Goal: Find specific page/section: Find specific page/section

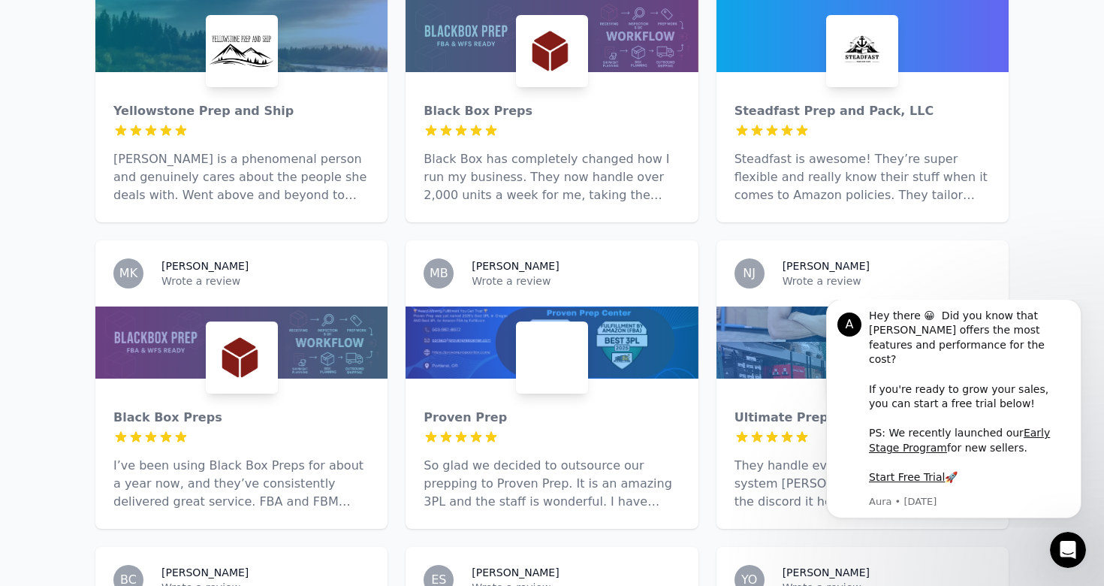
scroll to position [1643, 0]
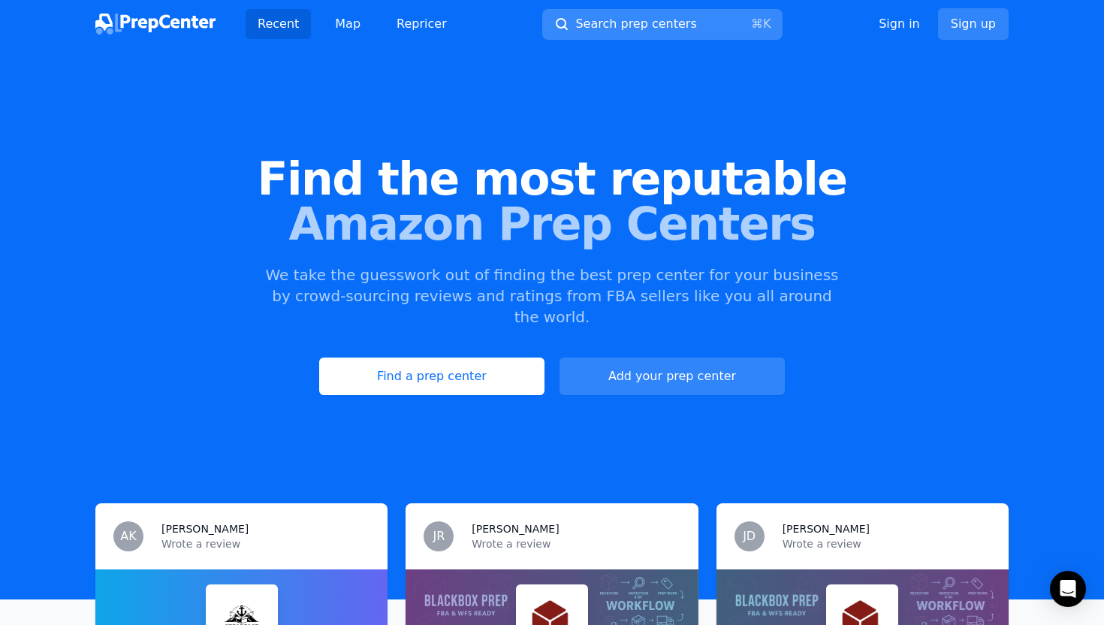
click at [619, 16] on span "Search prep centers" at bounding box center [635, 24] width 121 height 18
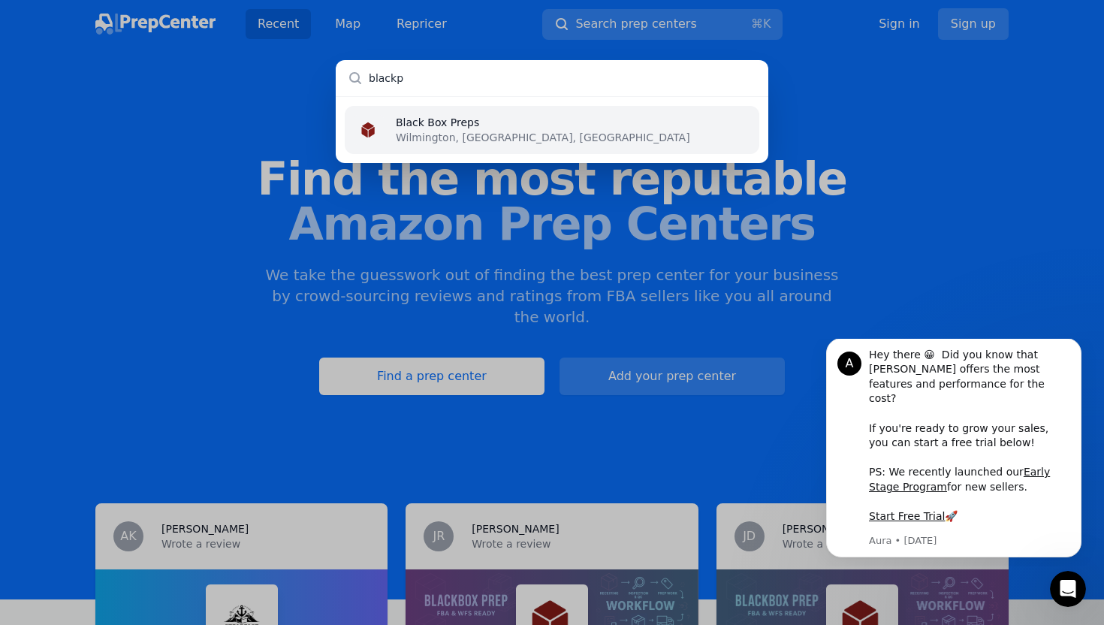
type input "blackp"
click at [524, 145] on li "Black Box Preps Wilmington, [GEOGRAPHIC_DATA], [GEOGRAPHIC_DATA]" at bounding box center [552, 130] width 414 height 48
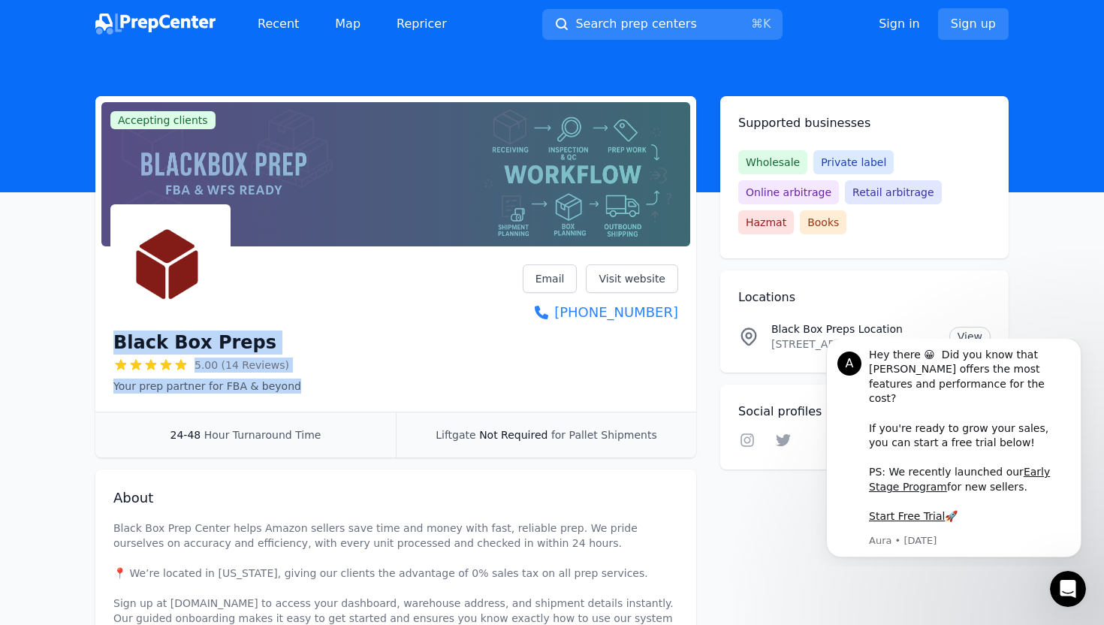
drag, startPoint x: 293, startPoint y: 392, endPoint x: 106, endPoint y: 337, distance: 194.8
click at [107, 337] on div "Black Box Preps 5.00 (14 Reviews) Your prep partner for FBA & beyond Email Visi…" at bounding box center [395, 331] width 601 height 159
click at [106, 337] on div "Black Box Preps 5.00 (14 Reviews) Your prep partner for FBA & beyond Email Visi…" at bounding box center [395, 331] width 601 height 159
drag, startPoint x: 106, startPoint y: 336, endPoint x: 315, endPoint y: 393, distance: 216.9
click at [315, 393] on div "Black Box Preps 5.00 (14 Reviews) Your prep partner for FBA & beyond Email Visi…" at bounding box center [395, 331] width 601 height 159
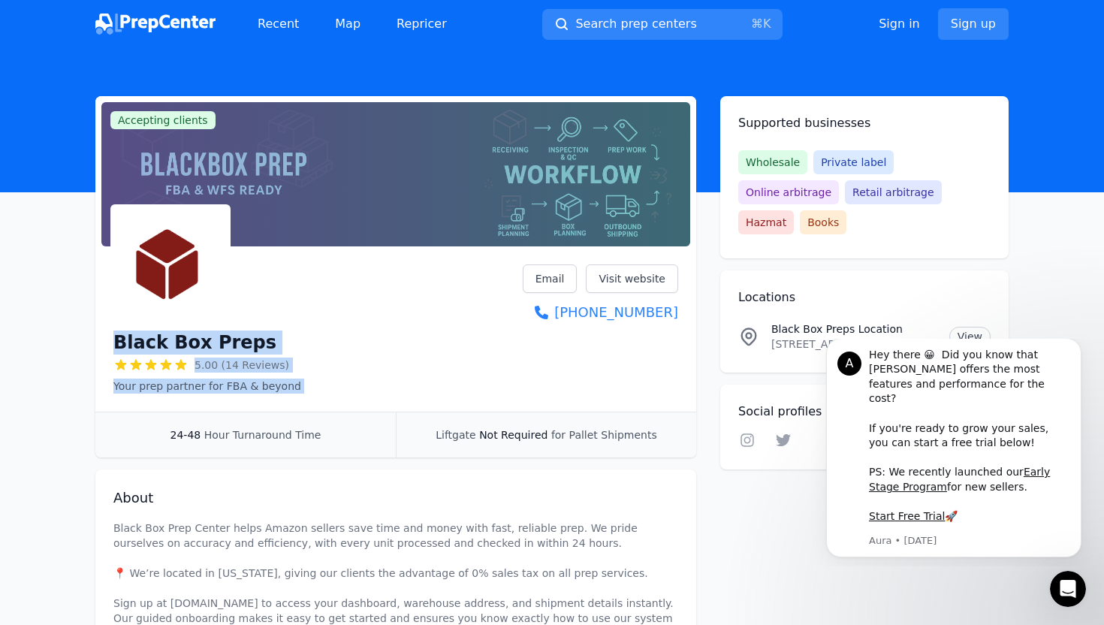
click at [315, 393] on div "Black Box Preps 5.00 (14 Reviews) Your prep partner for FBA & beyond Email Visi…" at bounding box center [395, 328] width 565 height 129
drag, startPoint x: 318, startPoint y: 393, endPoint x: 112, endPoint y: 340, distance: 212.3
click at [112, 340] on div "Black Box Preps 5.00 (14 Reviews) Your prep partner for FBA & beyond Email Visi…" at bounding box center [395, 331] width 601 height 159
drag, startPoint x: 102, startPoint y: 340, endPoint x: 322, endPoint y: 394, distance: 226.5
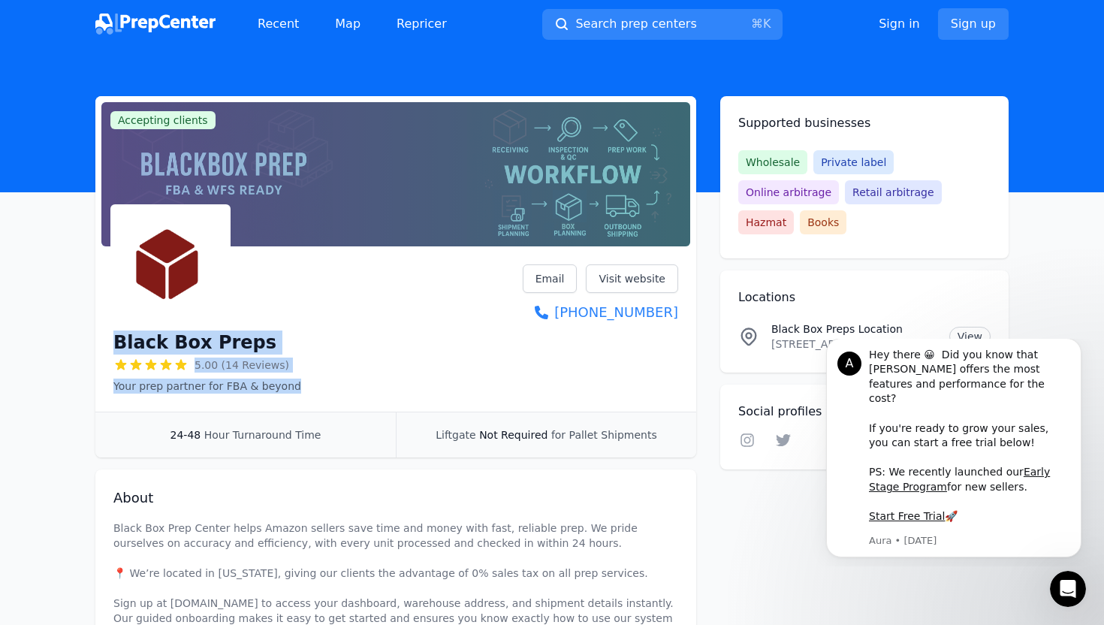
click at [323, 394] on div "Black Box Preps 5.00 (14 Reviews) Your prep partner for FBA & beyond Email Visi…" at bounding box center [395, 331] width 601 height 159
click at [322, 394] on div "Black Box Preps 5.00 (14 Reviews) Your prep partner for FBA & beyond Email Visi…" at bounding box center [395, 331] width 601 height 159
drag, startPoint x: 322, startPoint y: 394, endPoint x: 95, endPoint y: 337, distance: 233.8
click at [95, 337] on div "Black Box Preps 5.00 (14 Reviews) Your prep partner for FBA & beyond Email Visi…" at bounding box center [395, 331] width 601 height 159
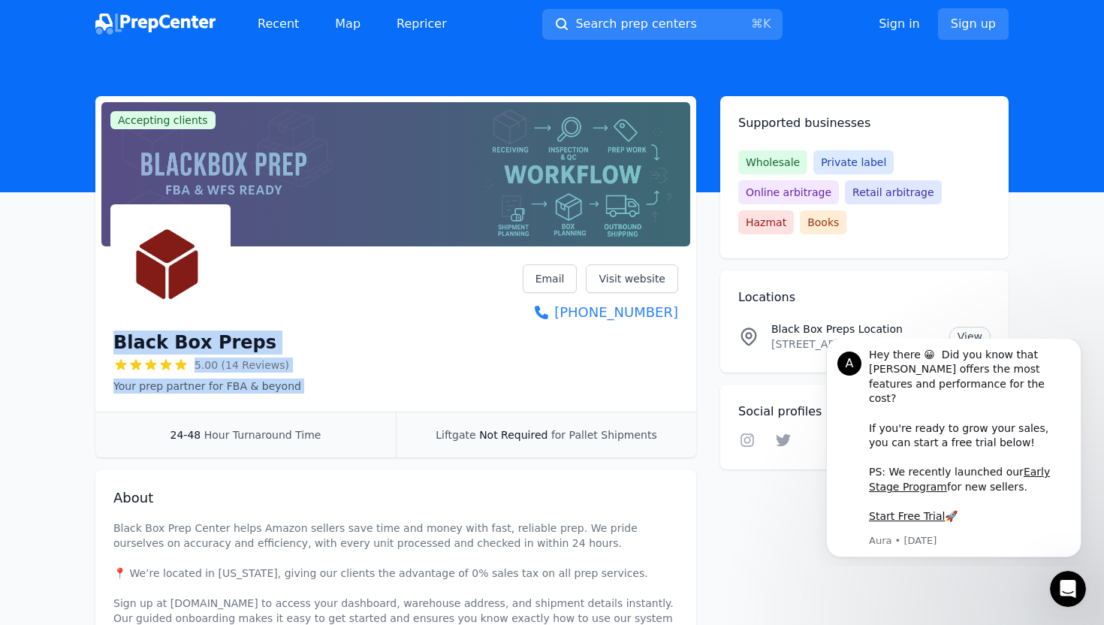
drag, startPoint x: 95, startPoint y: 337, endPoint x: 311, endPoint y: 390, distance: 221.8
click at [311, 390] on div "Black Box Preps 5.00 (14 Reviews) Your prep partner for FBA & beyond Email Visi…" at bounding box center [395, 331] width 601 height 159
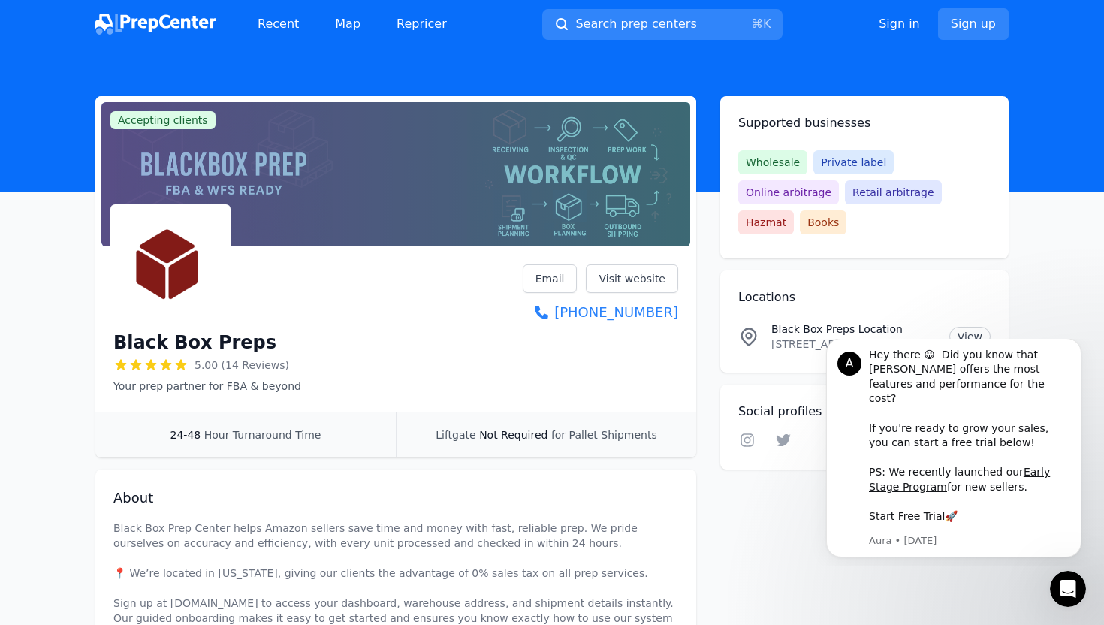
click at [314, 391] on div "Black Box Preps 5.00 (14 Reviews) Your prep partner for FBA & beyond Email Visi…" at bounding box center [395, 328] width 565 height 129
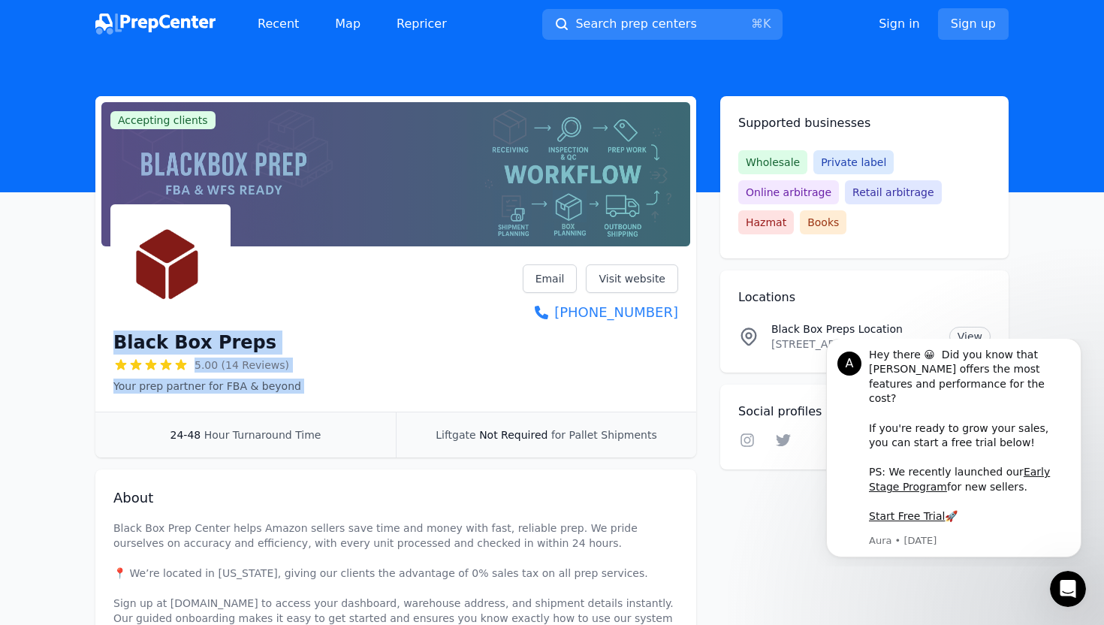
drag, startPoint x: 314, startPoint y: 391, endPoint x: 96, endPoint y: 334, distance: 225.1
click at [96, 334] on div "Black Box Preps 5.00 (14 Reviews) Your prep partner for FBA & beyond Email Visi…" at bounding box center [395, 331] width 601 height 159
drag, startPoint x: 96, startPoint y: 334, endPoint x: 325, endPoint y: 396, distance: 237.1
click at [325, 396] on div "Black Box Preps 5.00 (14 Reviews) Your prep partner for FBA & beyond Email Visi…" at bounding box center [395, 331] width 601 height 159
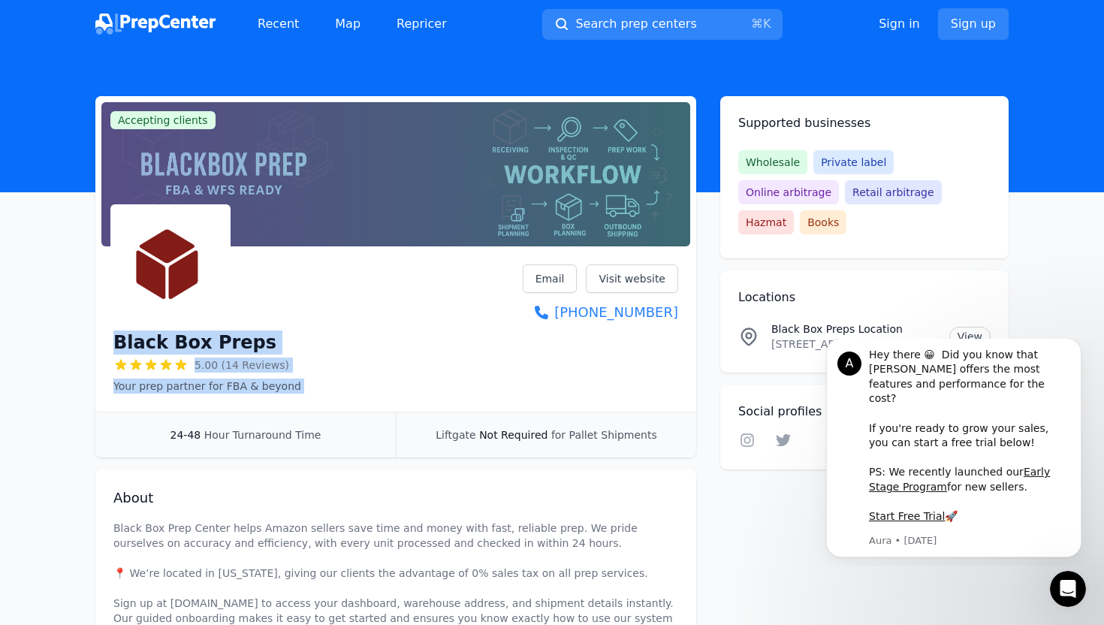
click at [325, 396] on div "Black Box Preps 5.00 (14 Reviews) Your prep partner for FBA & beyond Email Visi…" at bounding box center [395, 331] width 601 height 159
drag, startPoint x: 325, startPoint y: 396, endPoint x: 97, endPoint y: 342, distance: 234.4
click at [97, 342] on div "Black Box Preps 5.00 (14 Reviews) Your prep partner for FBA & beyond Email Visi…" at bounding box center [395, 331] width 601 height 159
drag, startPoint x: 97, startPoint y: 342, endPoint x: 305, endPoint y: 391, distance: 213.6
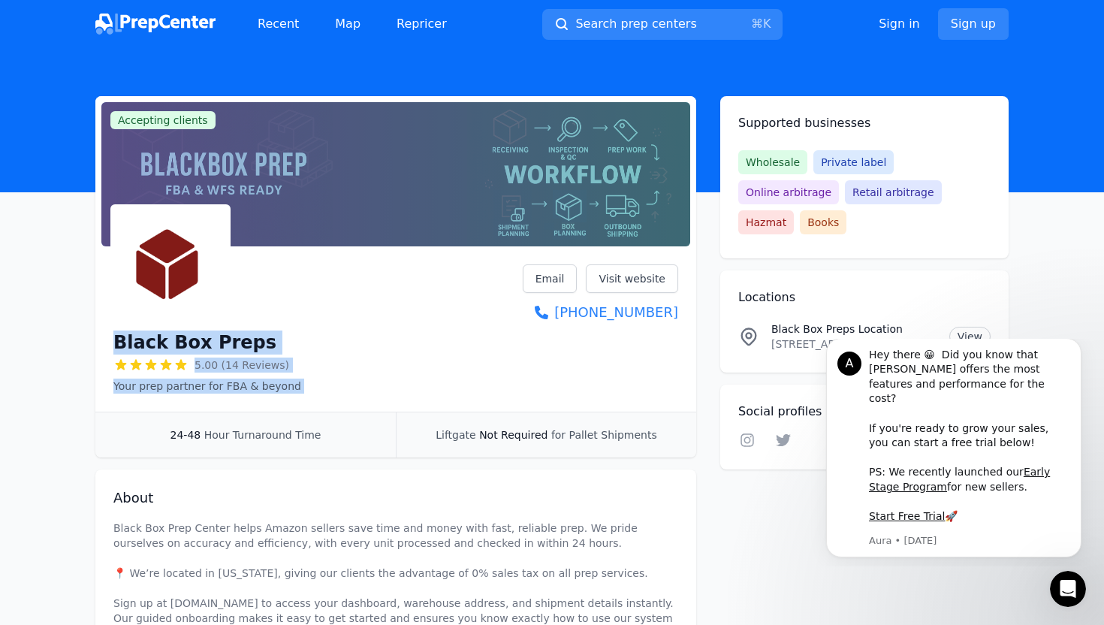
click at [305, 392] on div "Black Box Preps 5.00 (14 Reviews) Your prep partner for FBA & beyond Email Visi…" at bounding box center [395, 331] width 601 height 159
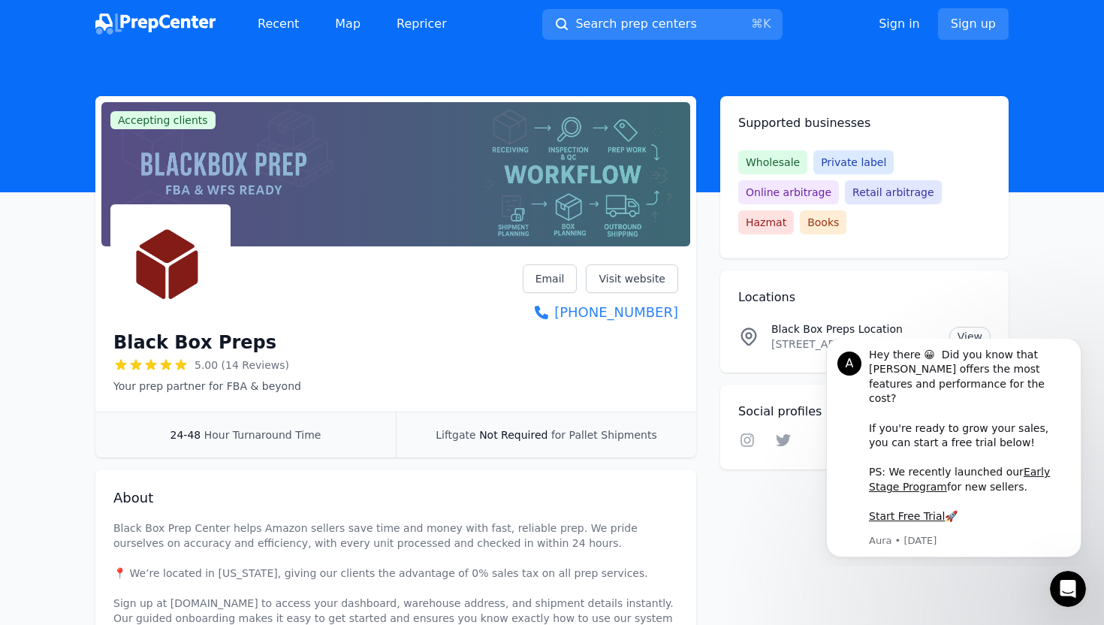
click at [306, 392] on div "Black Box Preps 5.00 (14 Reviews) Your prep partner for FBA & beyond Email Visi…" at bounding box center [395, 328] width 565 height 129
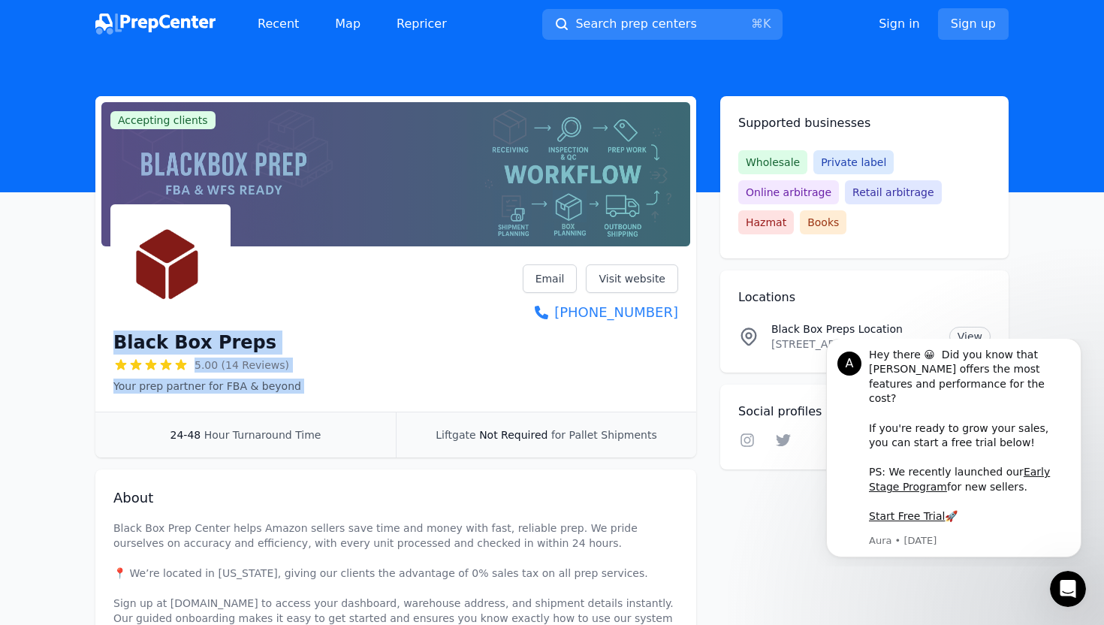
drag, startPoint x: 306, startPoint y: 392, endPoint x: 117, endPoint y: 341, distance: 195.3
click at [117, 341] on div "Black Box Preps 5.00 (14 Reviews) Your prep partner for FBA & beyond Email Visi…" at bounding box center [395, 328] width 565 height 129
click at [117, 341] on h1 "Black Box Preps" at bounding box center [194, 342] width 163 height 24
drag, startPoint x: 105, startPoint y: 341, endPoint x: 331, endPoint y: 390, distance: 231.2
click at [331, 390] on div "Black Box Preps 5.00 (14 Reviews) Your prep partner for FBA & beyond Email Visi…" at bounding box center [395, 331] width 601 height 159
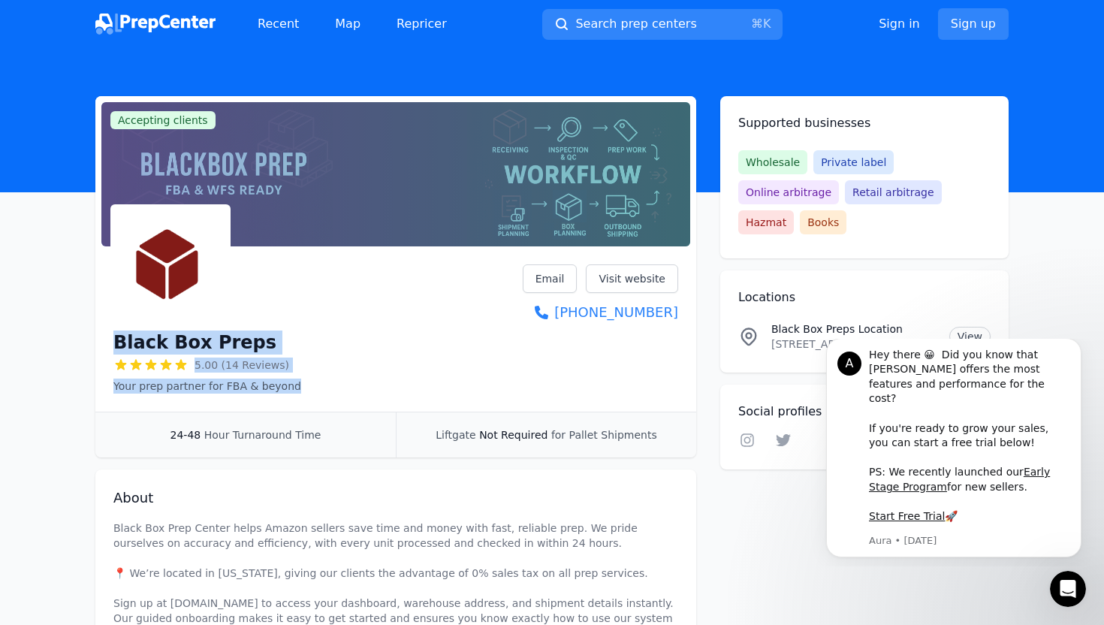
click at [331, 390] on div "Black Box Preps 5.00 (14 Reviews) Your prep partner for FBA & beyond Email Visi…" at bounding box center [395, 328] width 565 height 129
drag, startPoint x: 333, startPoint y: 390, endPoint x: 113, endPoint y: 342, distance: 225.9
click at [113, 342] on div "Black Box Preps 5.00 (14 Reviews) Your prep partner for FBA & beyond Email Visi…" at bounding box center [395, 331] width 601 height 159
